Goal: Information Seeking & Learning: Learn about a topic

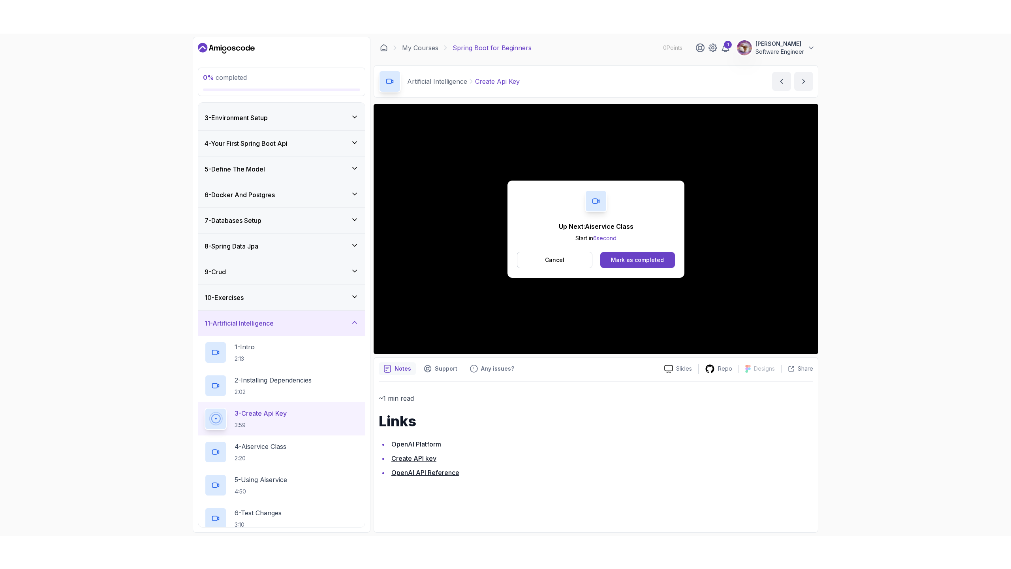
scroll to position [116, 0]
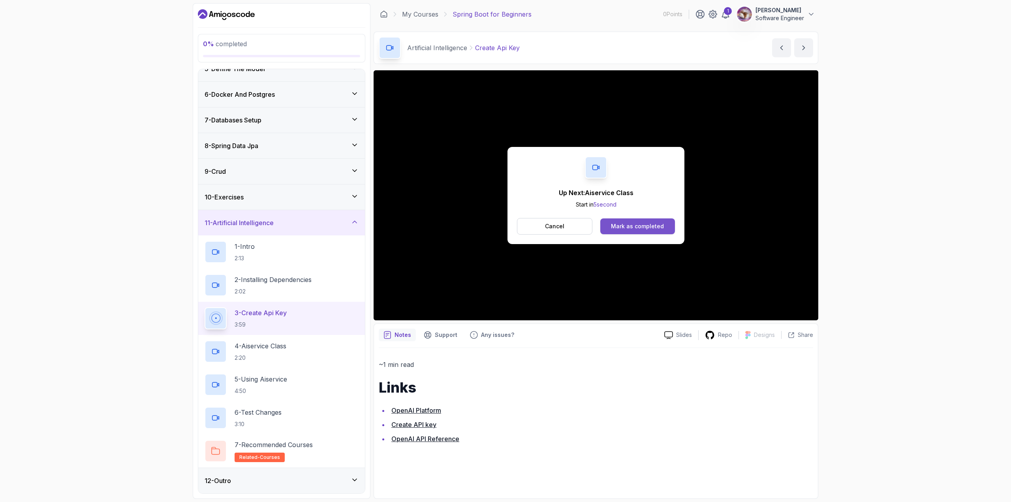
click at [626, 225] on div "Mark as completed" at bounding box center [637, 226] width 53 height 8
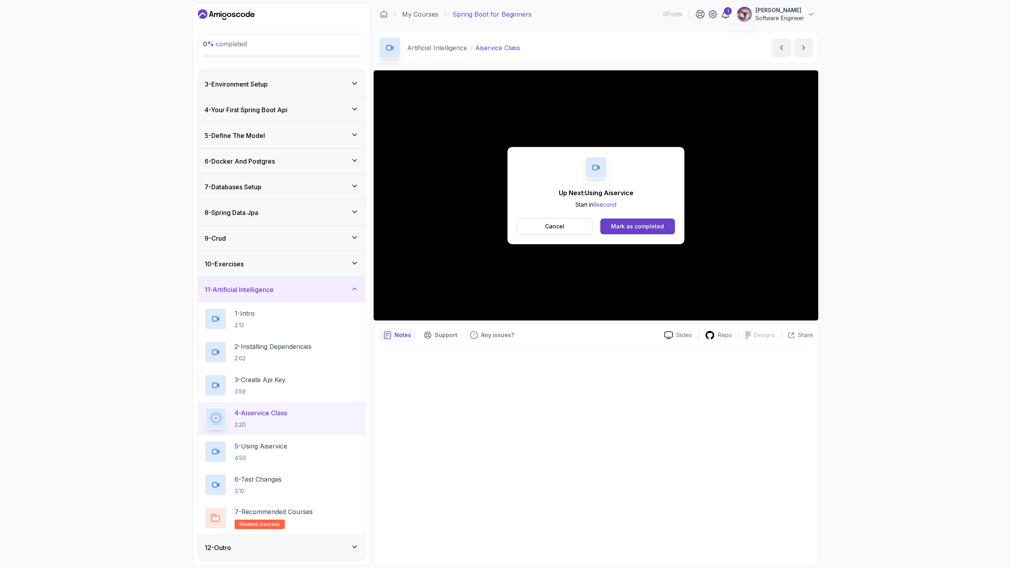
scroll to position [116, 0]
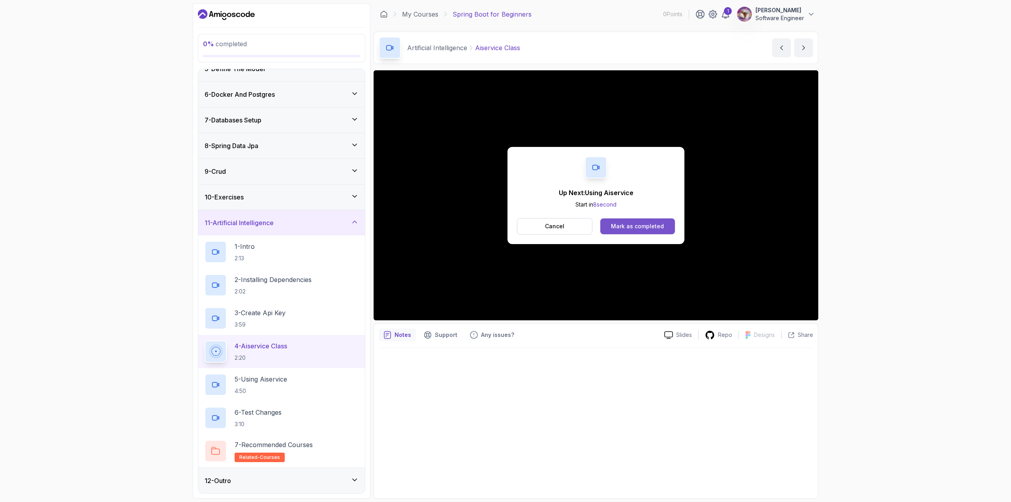
click at [635, 229] on div "Mark as completed" at bounding box center [637, 226] width 53 height 8
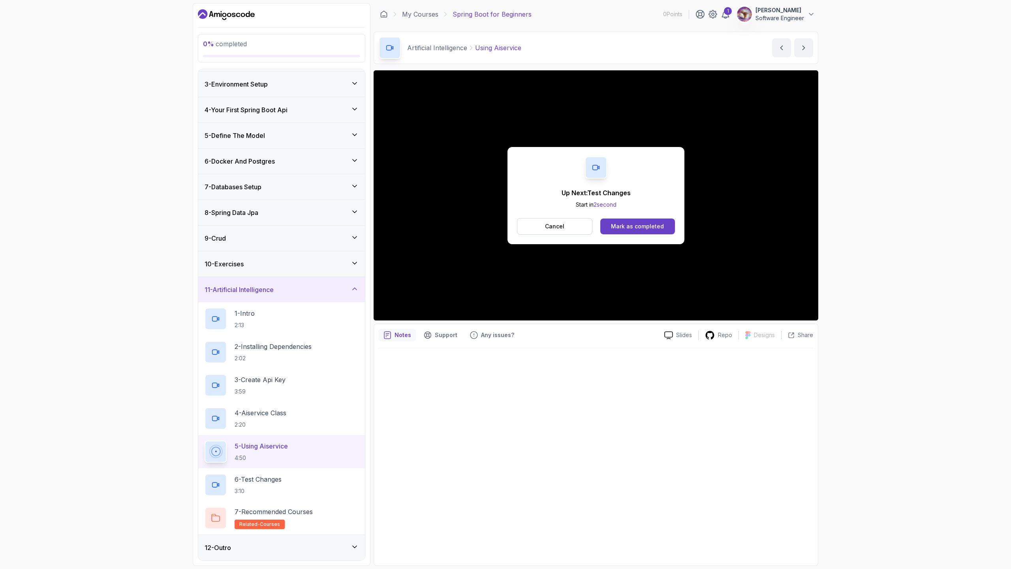
scroll to position [116, 0]
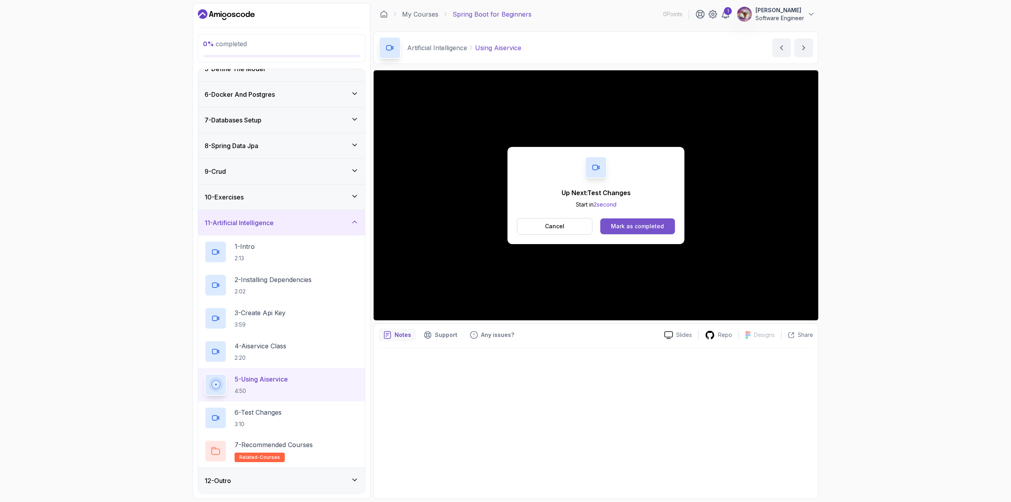
click at [657, 227] on div "Mark as completed" at bounding box center [637, 226] width 53 height 8
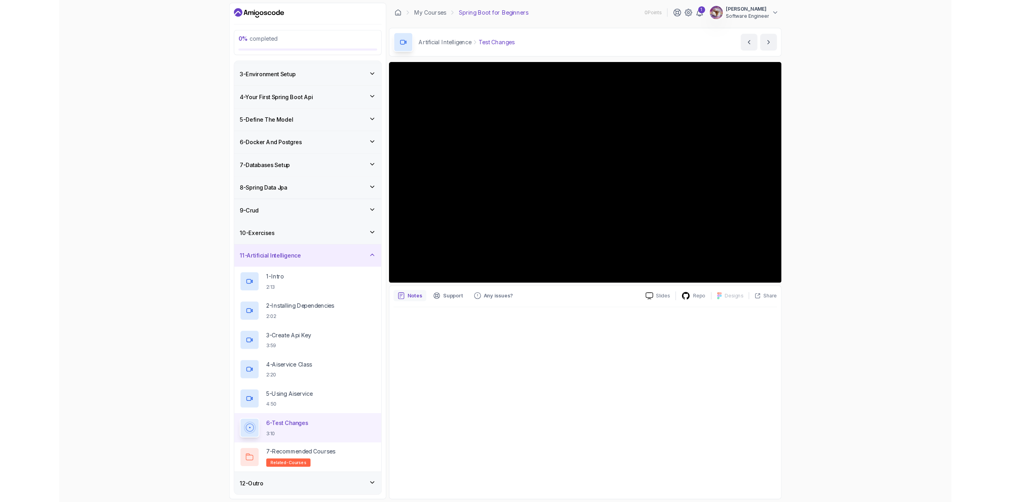
scroll to position [116, 0]
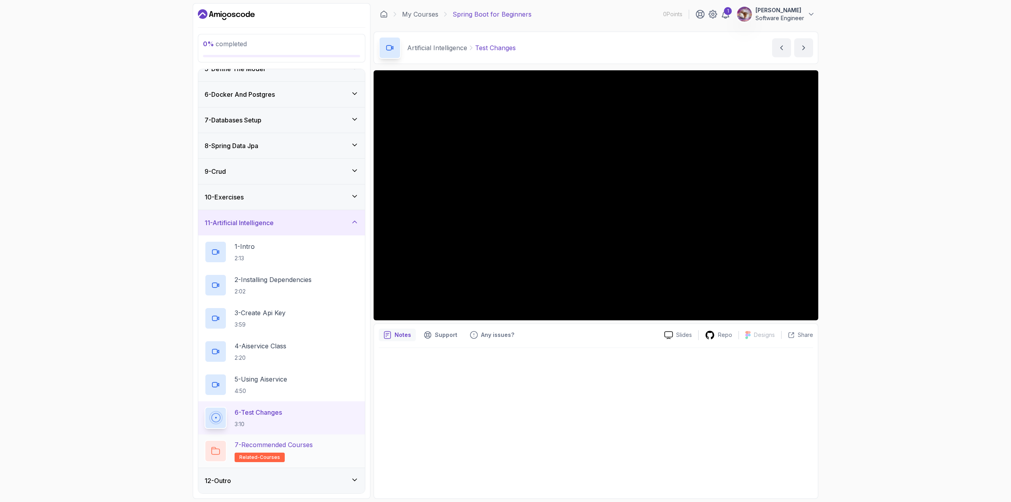
click at [333, 445] on div "7 - Recommended Courses related-courses" at bounding box center [282, 451] width 154 height 22
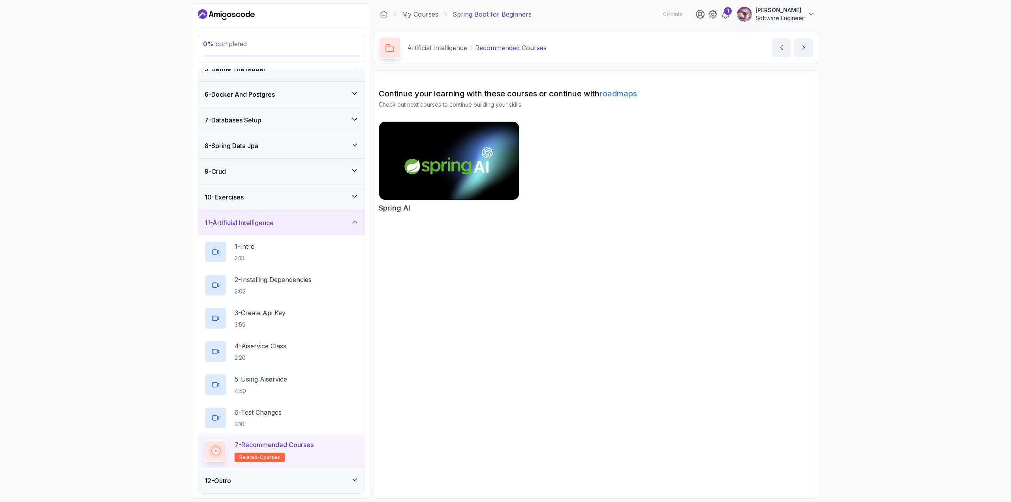
click at [609, 93] on link "roadmaps" at bounding box center [619, 93] width 38 height 9
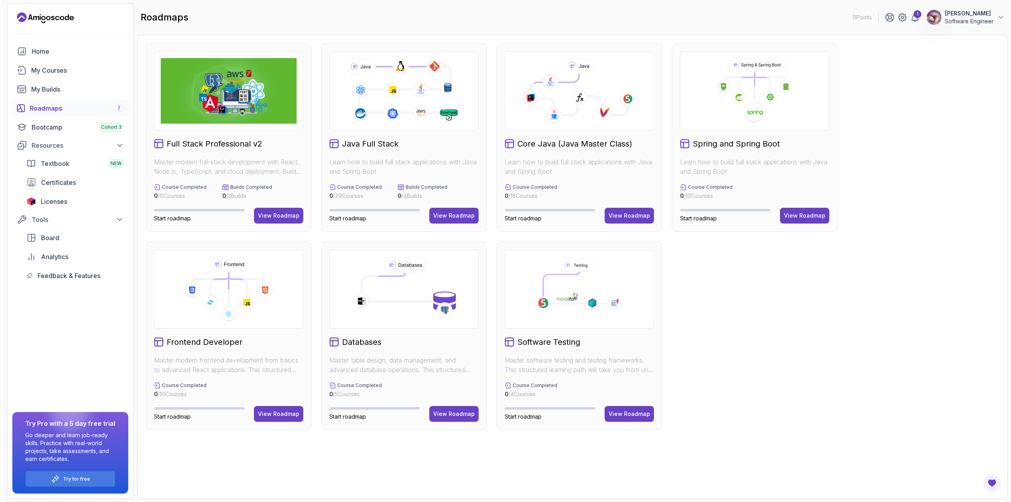
click at [784, 160] on p "Learn how to build full stack applications with Java and Spring Boot" at bounding box center [754, 166] width 149 height 19
click at [743, 109] on icon at bounding box center [755, 91] width 136 height 66
click at [793, 215] on div "View Roadmap" at bounding box center [804, 216] width 41 height 8
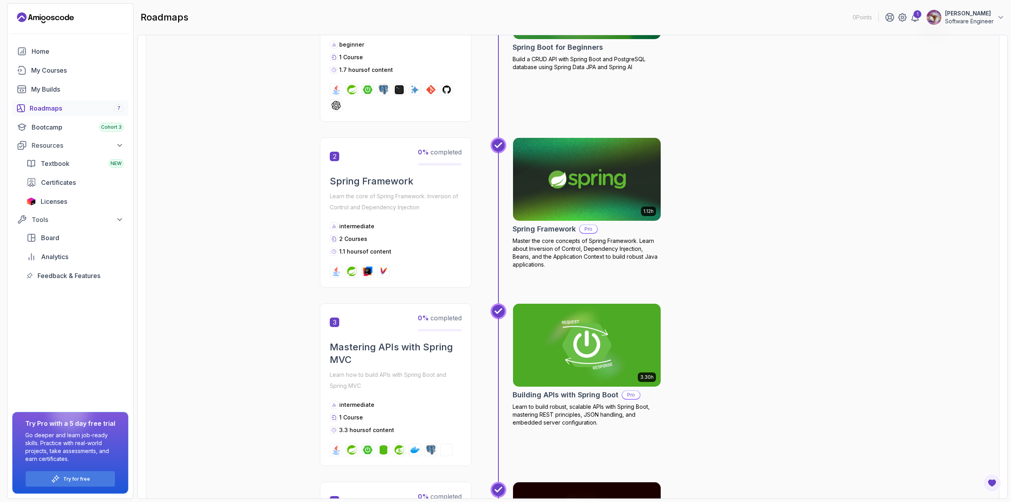
scroll to position [256, 0]
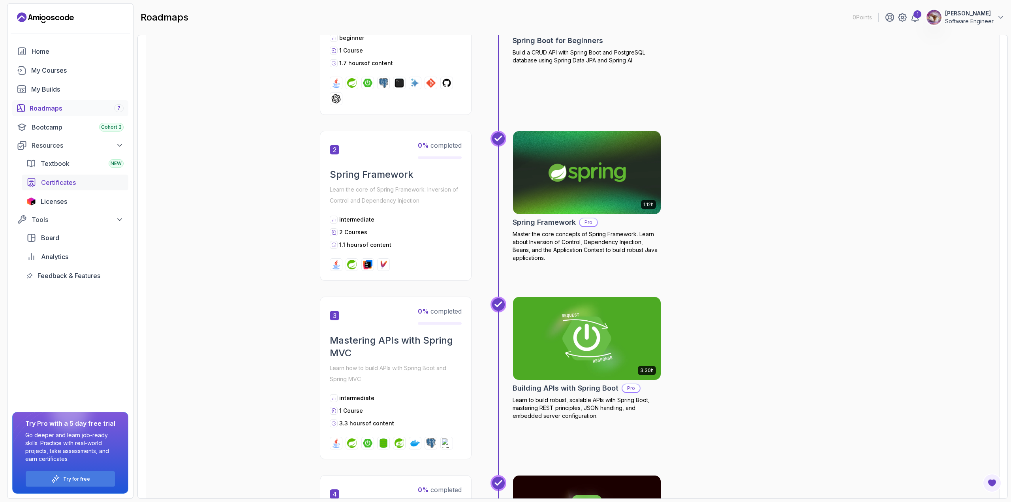
click at [41, 183] on span "Certificates" at bounding box center [58, 182] width 35 height 9
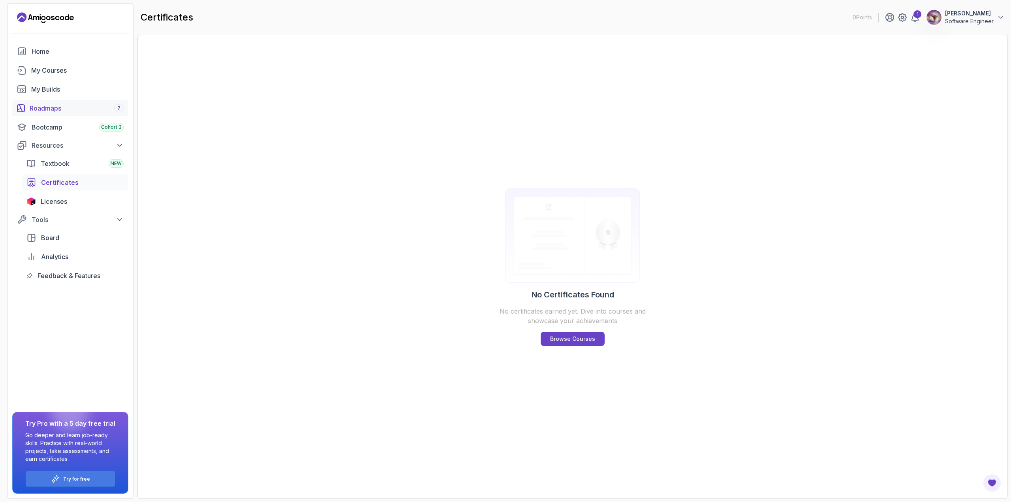
click at [64, 111] on div "Roadmaps 7" at bounding box center [77, 108] width 94 height 9
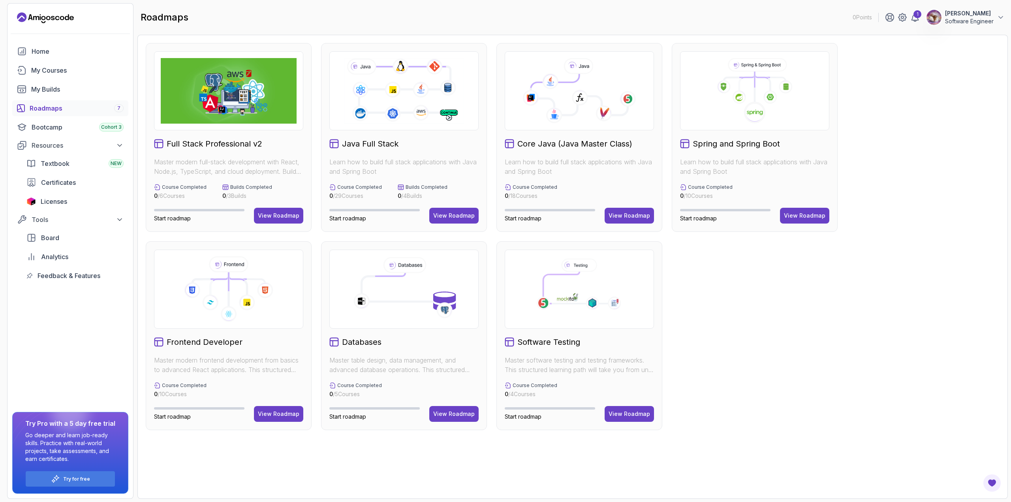
click at [415, 132] on div "Java Full Stack Learn how to build full stack applications with Java and Spring…" at bounding box center [404, 137] width 166 height 189
click at [417, 116] on icon at bounding box center [404, 91] width 122 height 68
click at [439, 211] on button "View Roadmap" at bounding box center [453, 216] width 49 height 16
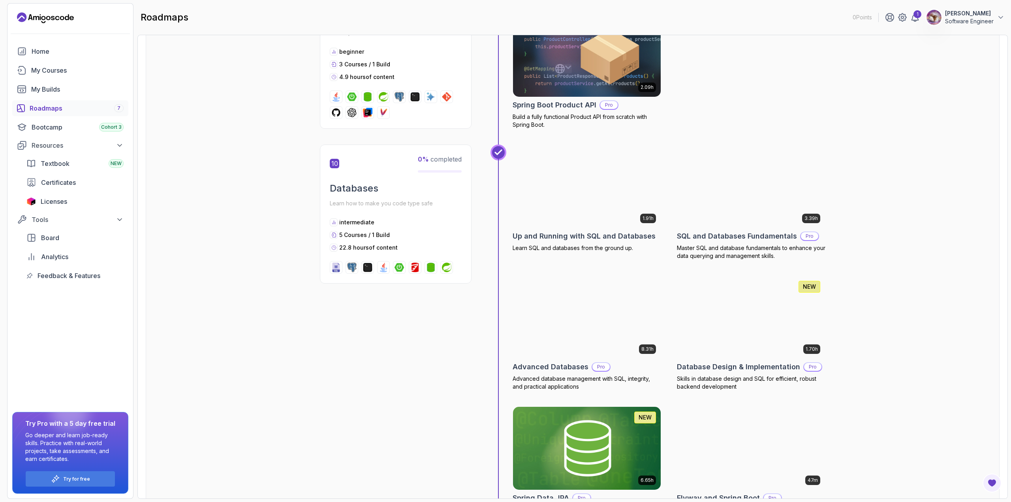
scroll to position [1535, 0]
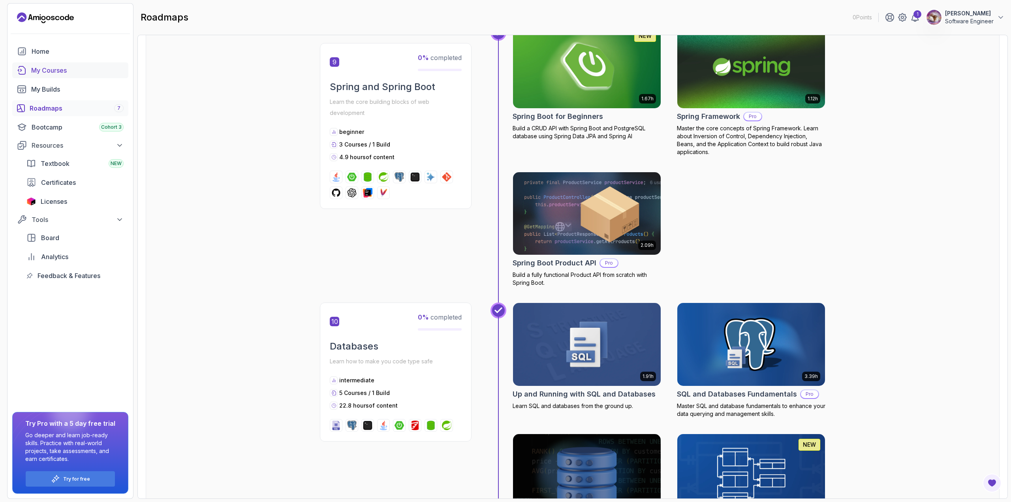
click at [96, 73] on div "My Courses" at bounding box center [77, 70] width 92 height 9
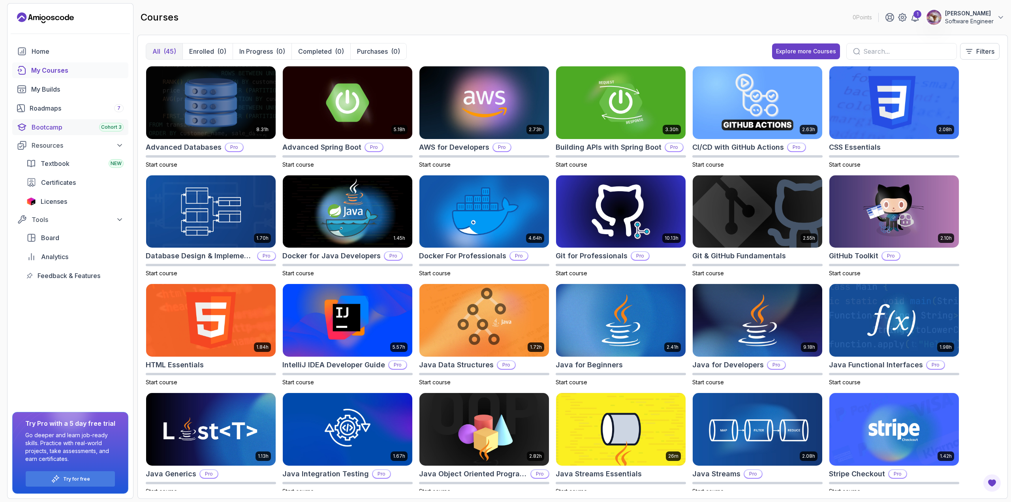
click at [111, 128] on span "Cohort 3" at bounding box center [111, 127] width 21 height 6
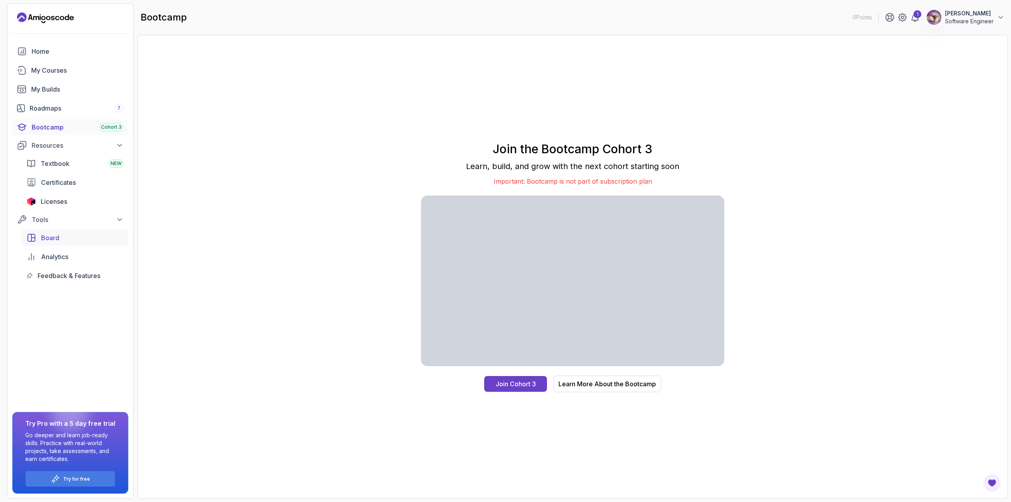
click at [73, 241] on div "Board" at bounding box center [82, 237] width 83 height 9
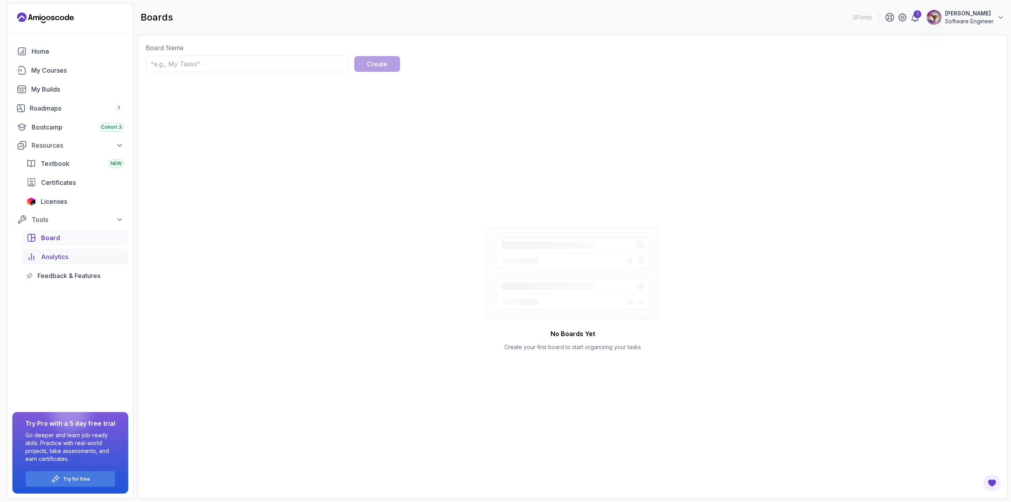
click at [74, 261] on div "Analytics" at bounding box center [82, 256] width 83 height 9
